Goal: Task Accomplishment & Management: Complete application form

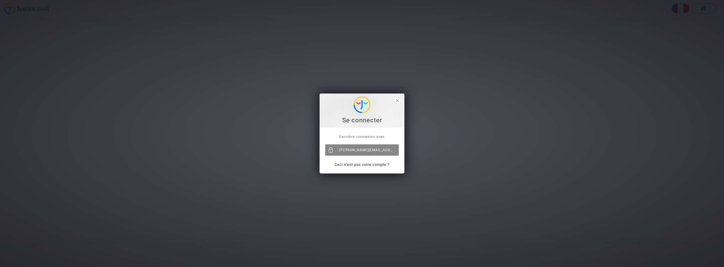
click at [366, 148] on div "[PERSON_NAME][EMAIL_ADDRESS][DOMAIN_NAME]" at bounding box center [362, 149] width 74 height 11
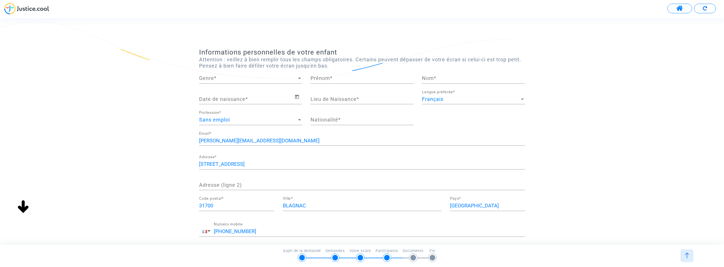
click at [206, 77] on span "Genre" at bounding box center [248, 79] width 98 height 6
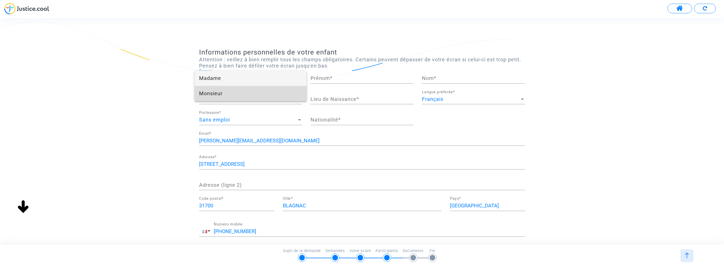
click at [204, 91] on span "Monsieur" at bounding box center [250, 93] width 103 height 15
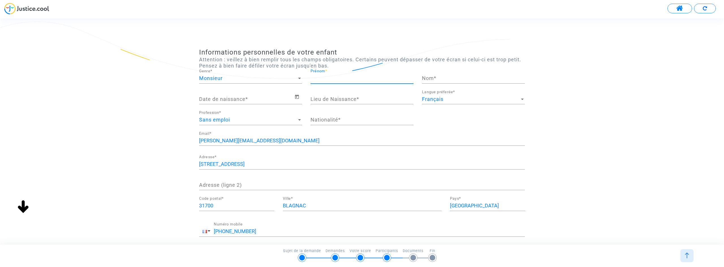
click at [347, 77] on input "Prénom *" at bounding box center [361, 79] width 103 height 6
type input "jere"
drag, startPoint x: 332, startPoint y: 80, endPoint x: 299, endPoint y: 78, distance: 33.1
click at [299, 78] on div "Monsieur Genre * [PERSON_NAME] * Nom *" at bounding box center [362, 79] width 334 height 21
type input "[PERSON_NAME]"
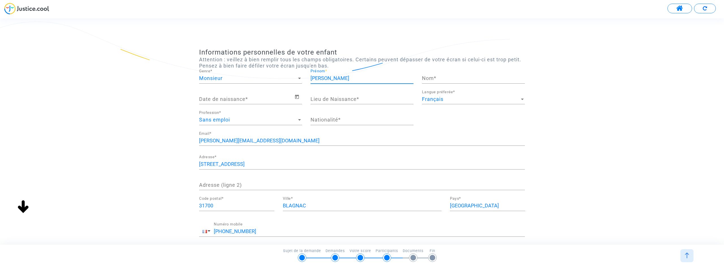
click at [433, 81] on input "Nom *" at bounding box center [473, 79] width 103 height 6
type input "[PERSON_NAME]"
click at [247, 99] on input "Date de naissance *" at bounding box center [246, 99] width 95 height 6
click at [297, 98] on icon "Open calendar" at bounding box center [296, 97] width 5 height 7
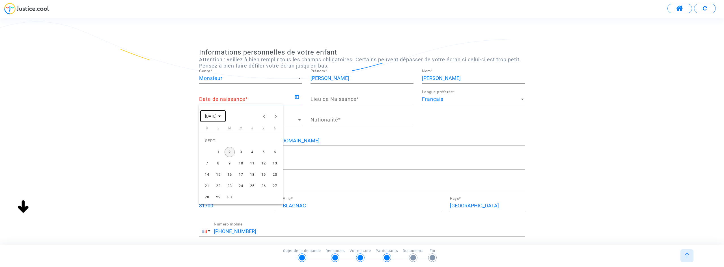
click at [217, 116] on span "[DATE]" at bounding box center [211, 116] width 12 height 5
click at [264, 117] on button "Previous 24 years" at bounding box center [264, 116] width 11 height 11
click at [225, 181] on div "2009" at bounding box center [231, 179] width 18 height 10
click at [209, 158] on div "MAI" at bounding box center [211, 156] width 18 height 10
click at [262, 176] on div "22" at bounding box center [263, 175] width 10 height 10
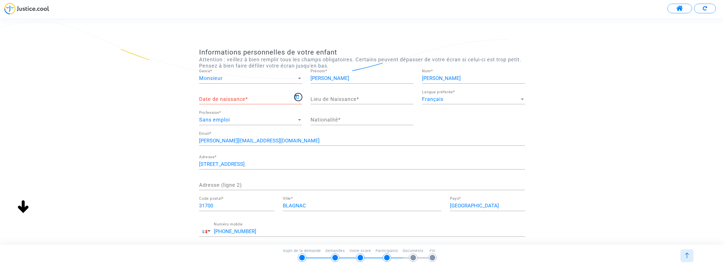
type input "[DATE]"
click at [327, 102] on input "Lieu de Naissance *" at bounding box center [361, 99] width 103 height 6
type input "[GEOGRAPHIC_DATA]"
click at [322, 121] on input "Nationalité *" at bounding box center [361, 120] width 103 height 6
type input "française"
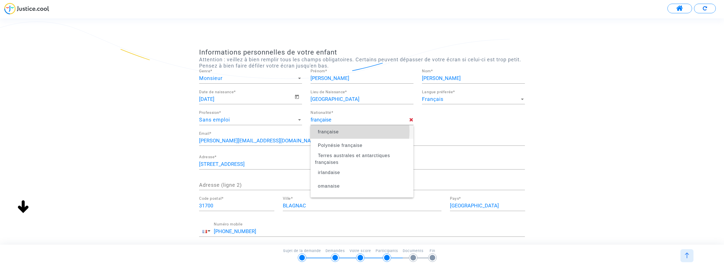
click at [338, 131] on span "française" at bounding box center [328, 132] width 21 height 5
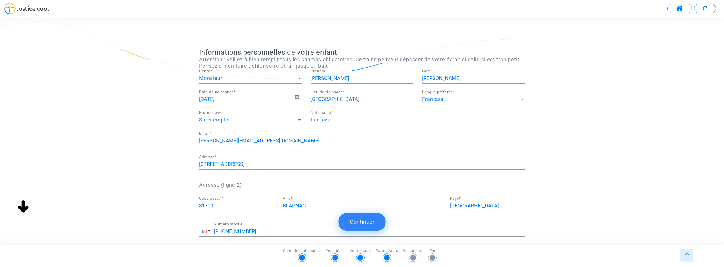
click at [356, 223] on button "Continuer" at bounding box center [361, 222] width 47 height 18
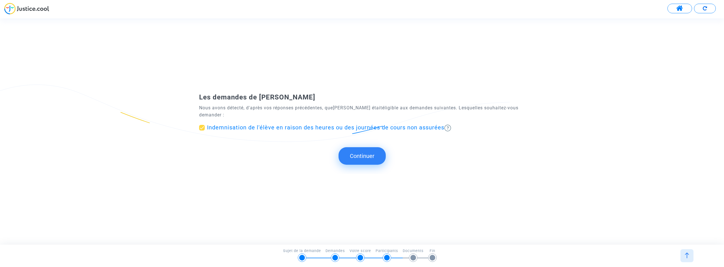
click at [343, 154] on button "Continuer" at bounding box center [361, 156] width 47 height 18
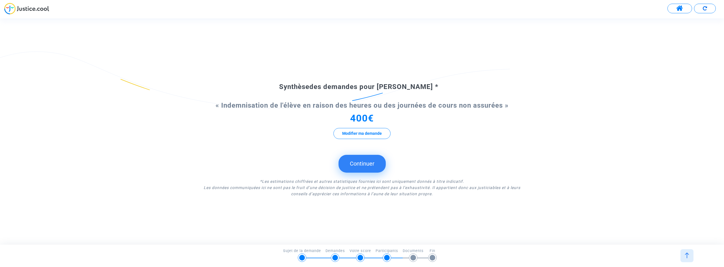
click at [346, 163] on button "Continuer" at bounding box center [361, 164] width 47 height 18
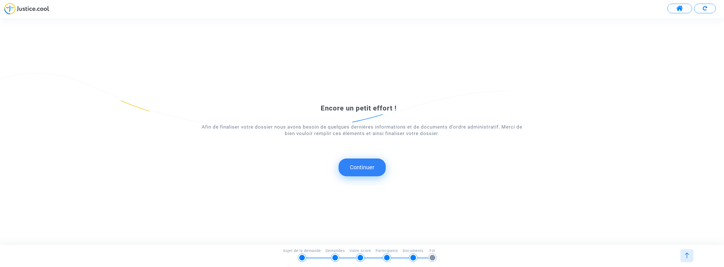
click at [344, 167] on button "Continuer" at bounding box center [361, 168] width 47 height 18
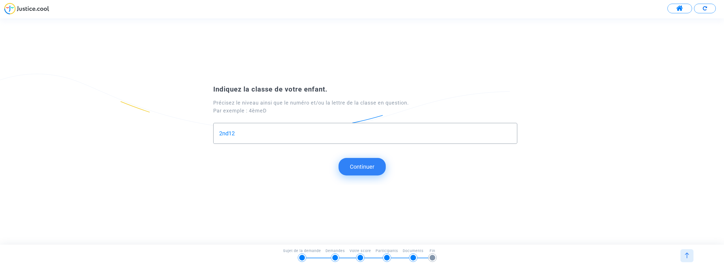
type input "2nd12"
click at [363, 169] on button "Continuer" at bounding box center [361, 167] width 47 height 18
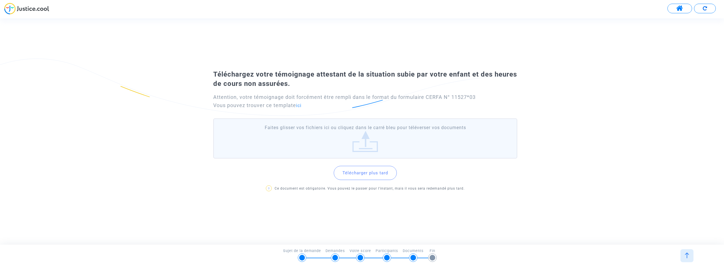
click at [342, 139] on label "Faites glisser vos fichiers ici ou cliquez dans le carré bleu pour téléverser v…" at bounding box center [365, 138] width 304 height 40
click at [0, 0] on input "Faites glisser vos fichiers ici ou cliquez dans le carré bleu pour téléverser v…" at bounding box center [0, 0] width 0 height 0
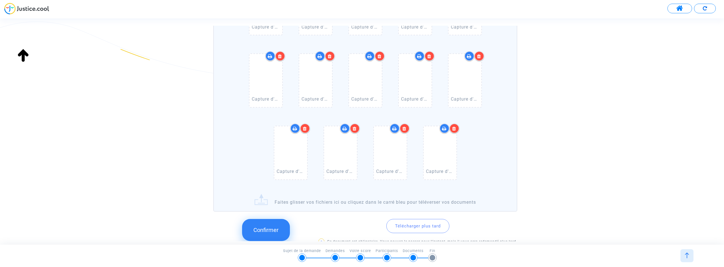
scroll to position [169, 0]
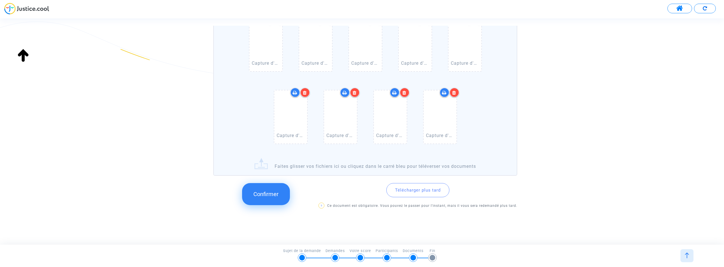
click at [281, 194] on button "Confirmer" at bounding box center [266, 194] width 48 height 22
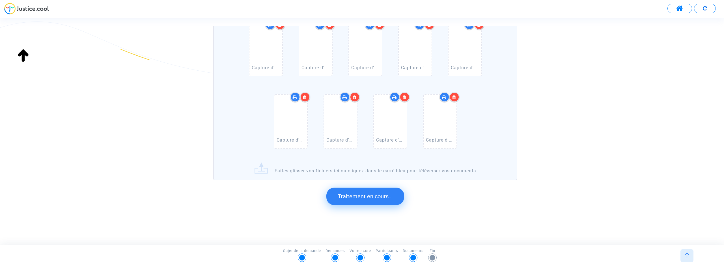
scroll to position [0, 0]
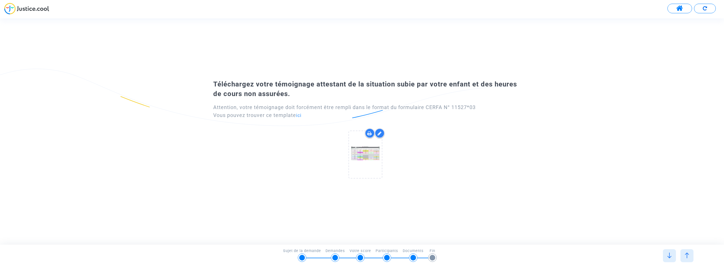
drag, startPoint x: 705, startPoint y: 8, endPoint x: 674, endPoint y: 132, distance: 128.4
click at [674, 132] on div "Téléchargez votre témoignage attestant de la situation subie par votre enfant e…" at bounding box center [362, 131] width 724 height 109
click at [379, 133] on icon at bounding box center [380, 133] width 4 height 5
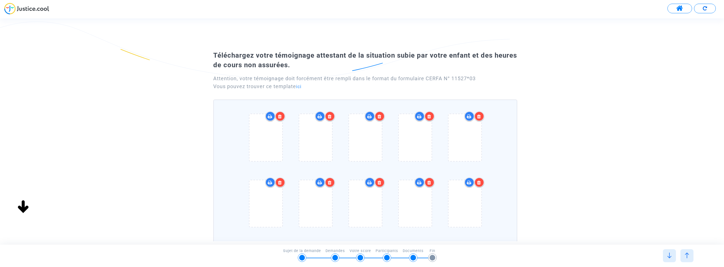
click at [281, 116] on icon at bounding box center [280, 116] width 4 height 5
click at [280, 115] on icon at bounding box center [280, 116] width 4 height 5
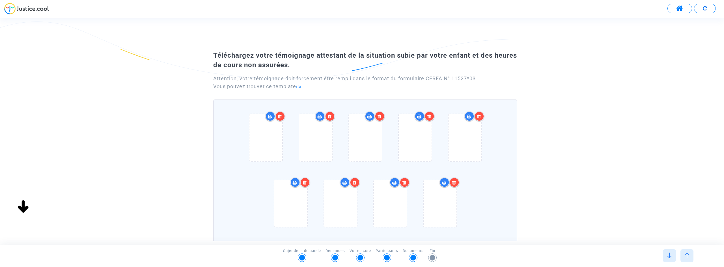
click at [280, 115] on icon at bounding box center [280, 116] width 4 height 5
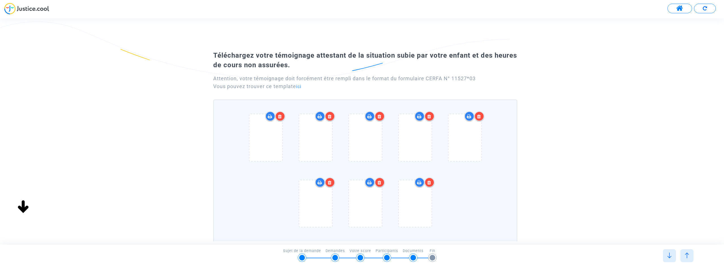
click at [280, 115] on icon at bounding box center [280, 116] width 4 height 5
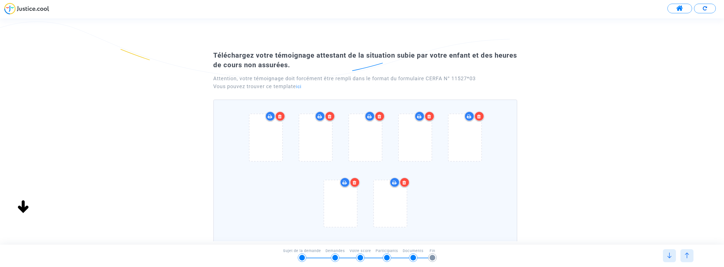
click at [280, 115] on icon at bounding box center [280, 116] width 4 height 5
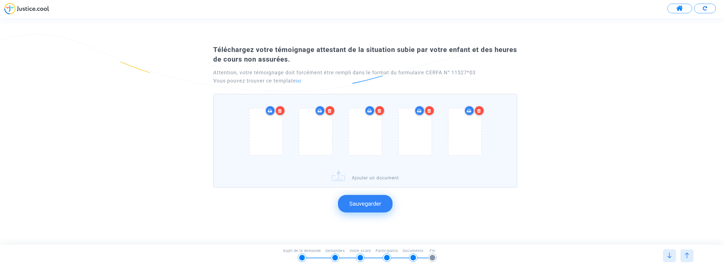
click at [280, 115] on div at bounding box center [280, 111] width 10 height 10
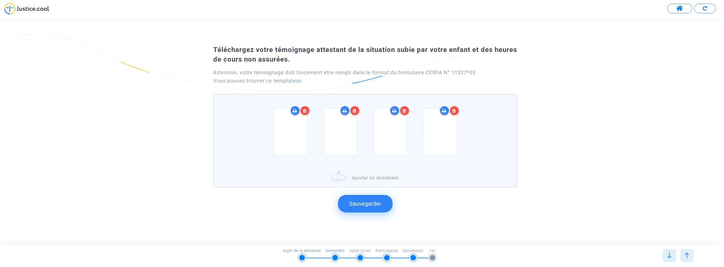
click at [307, 111] on icon at bounding box center [305, 111] width 4 height 5
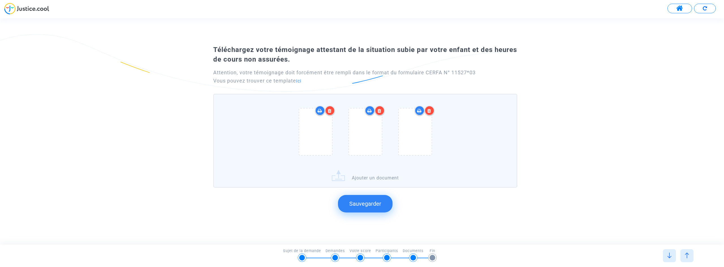
click at [329, 110] on icon at bounding box center [330, 111] width 4 height 5
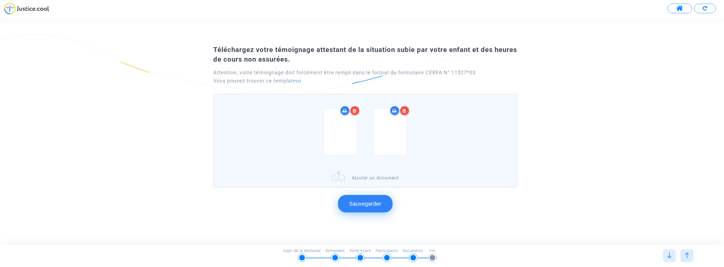
click at [354, 110] on icon at bounding box center [355, 111] width 4 height 5
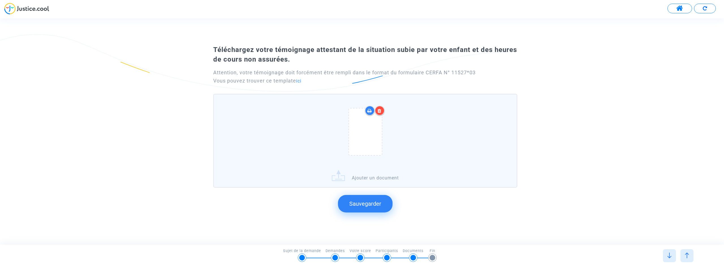
click at [380, 109] on icon at bounding box center [380, 111] width 4 height 5
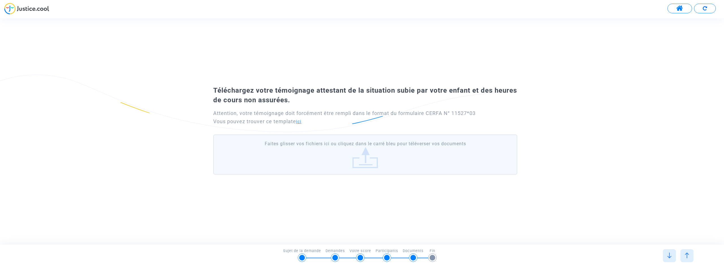
click at [299, 122] on link "ici" at bounding box center [298, 121] width 5 height 5
click at [669, 259] on div at bounding box center [669, 255] width 13 height 13
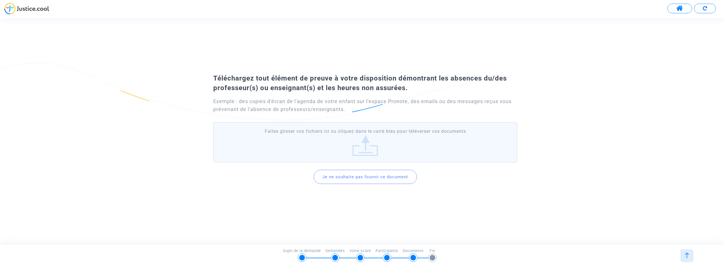
click at [357, 146] on label "Faites glisser vos fichiers ici ou cliquez dans le carré bleu pour téléverser v…" at bounding box center [365, 142] width 304 height 40
click at [0, 0] on input "Faites glisser vos fichiers ici ou cliquez dans le carré bleu pour téléverser v…" at bounding box center [0, 0] width 0 height 0
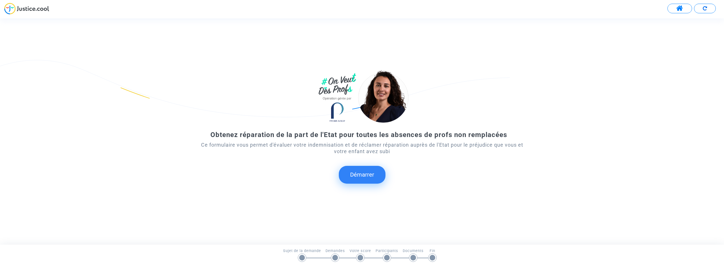
click at [360, 177] on button "Démarrer" at bounding box center [362, 175] width 47 height 18
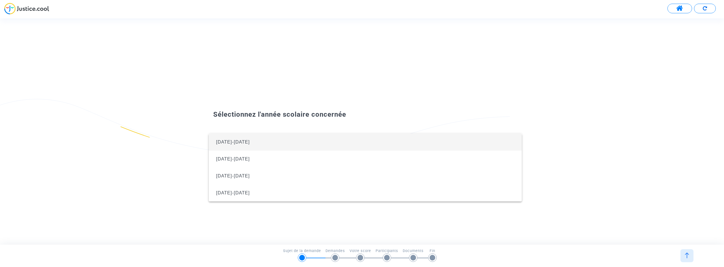
click at [277, 140] on span "2024-2025" at bounding box center [365, 142] width 304 height 17
